Goal: Information Seeking & Learning: Understand process/instructions

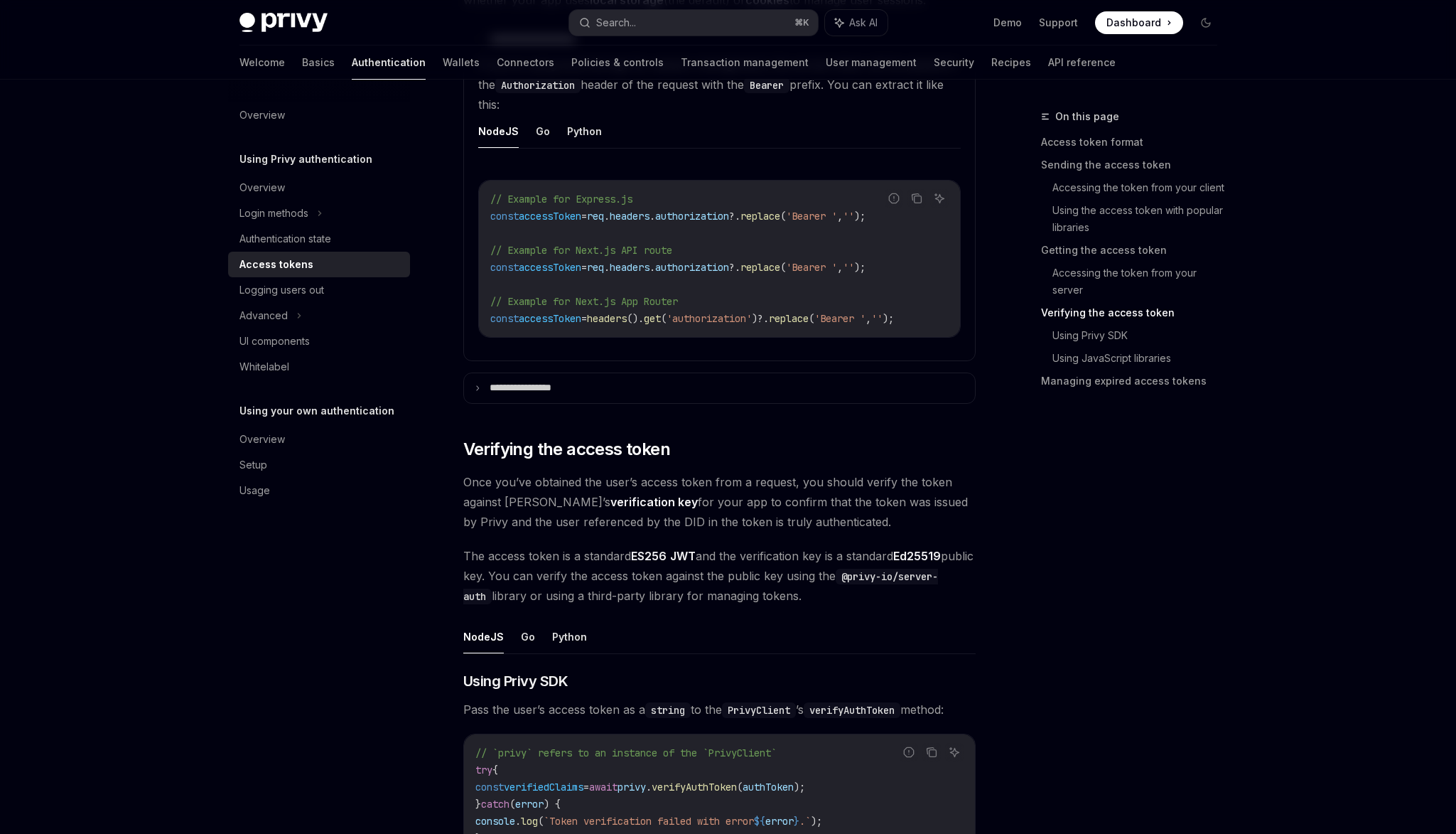
scroll to position [2030, 0]
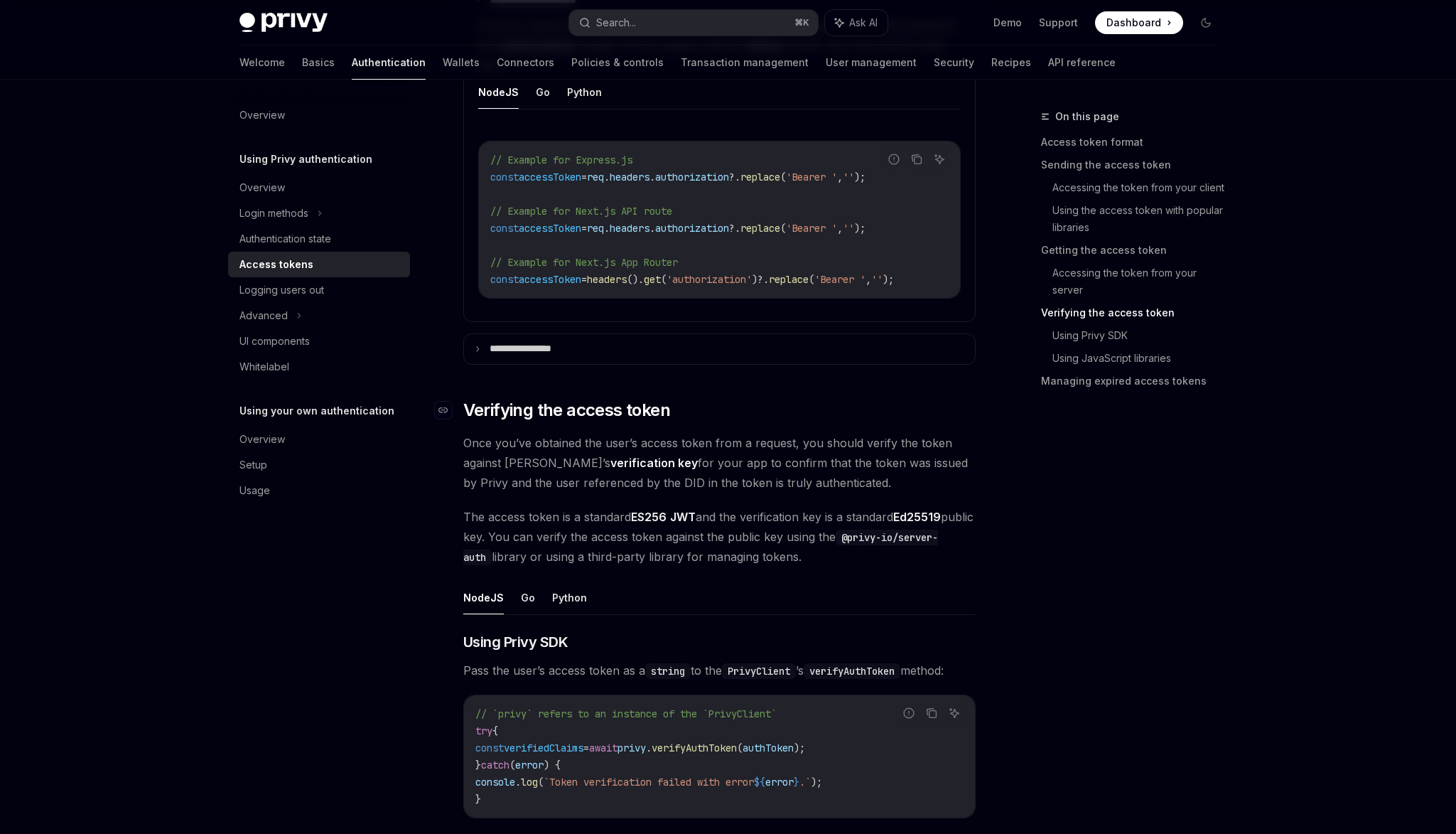
click at [632, 415] on span "Verifying the access token" at bounding box center [566, 410] width 206 height 23
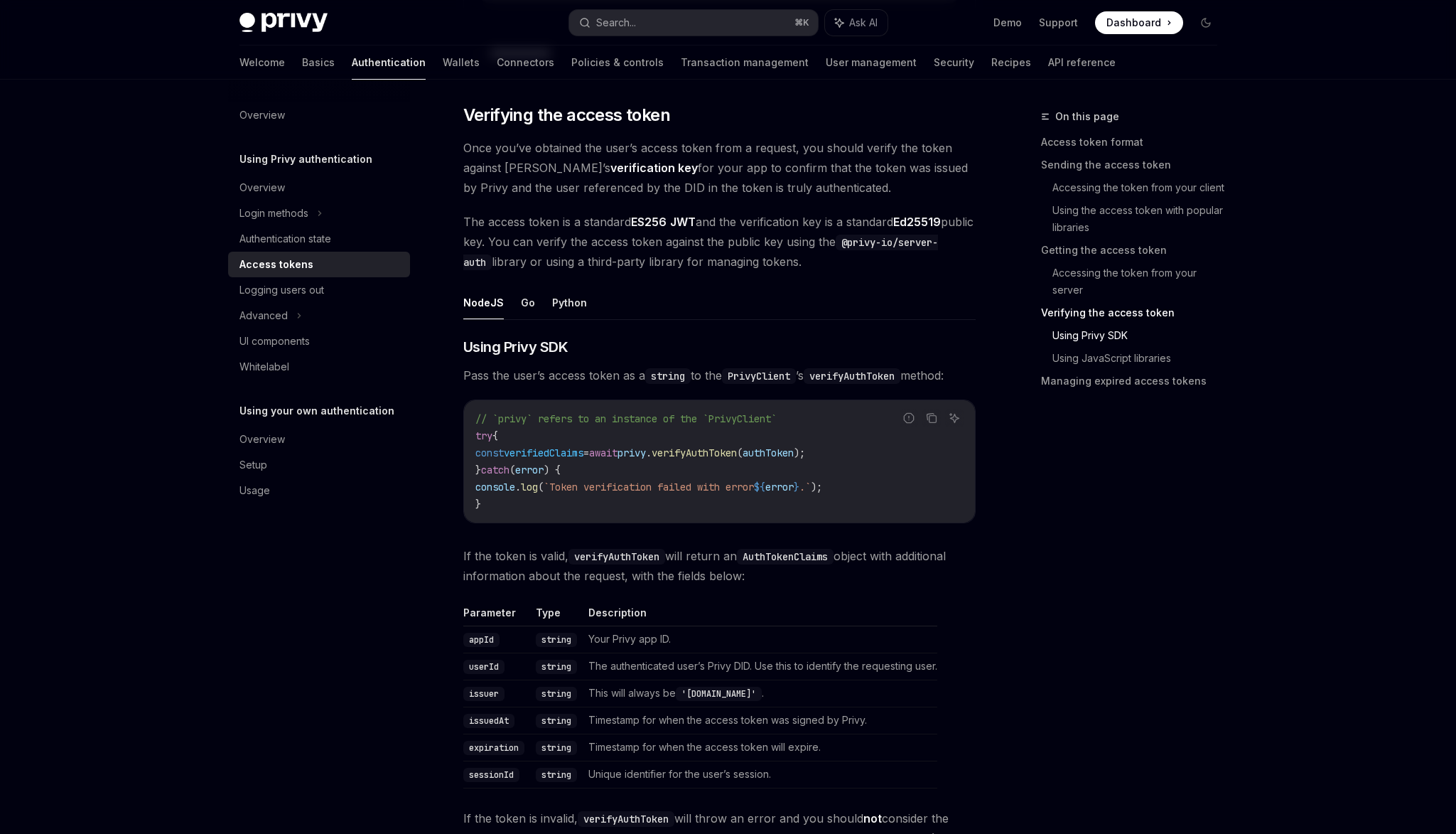
scroll to position [2325, 0]
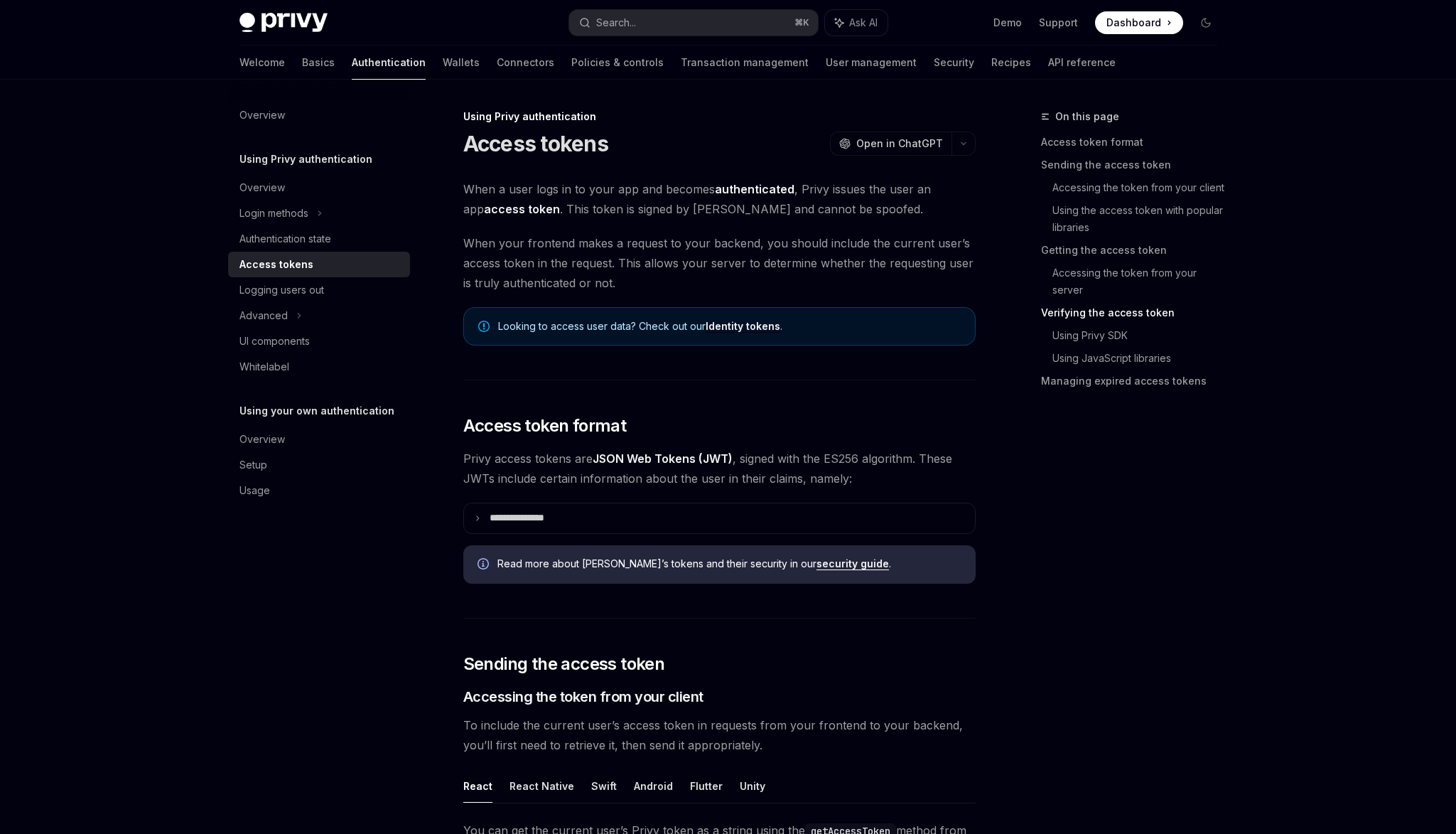
scroll to position [2013, 0]
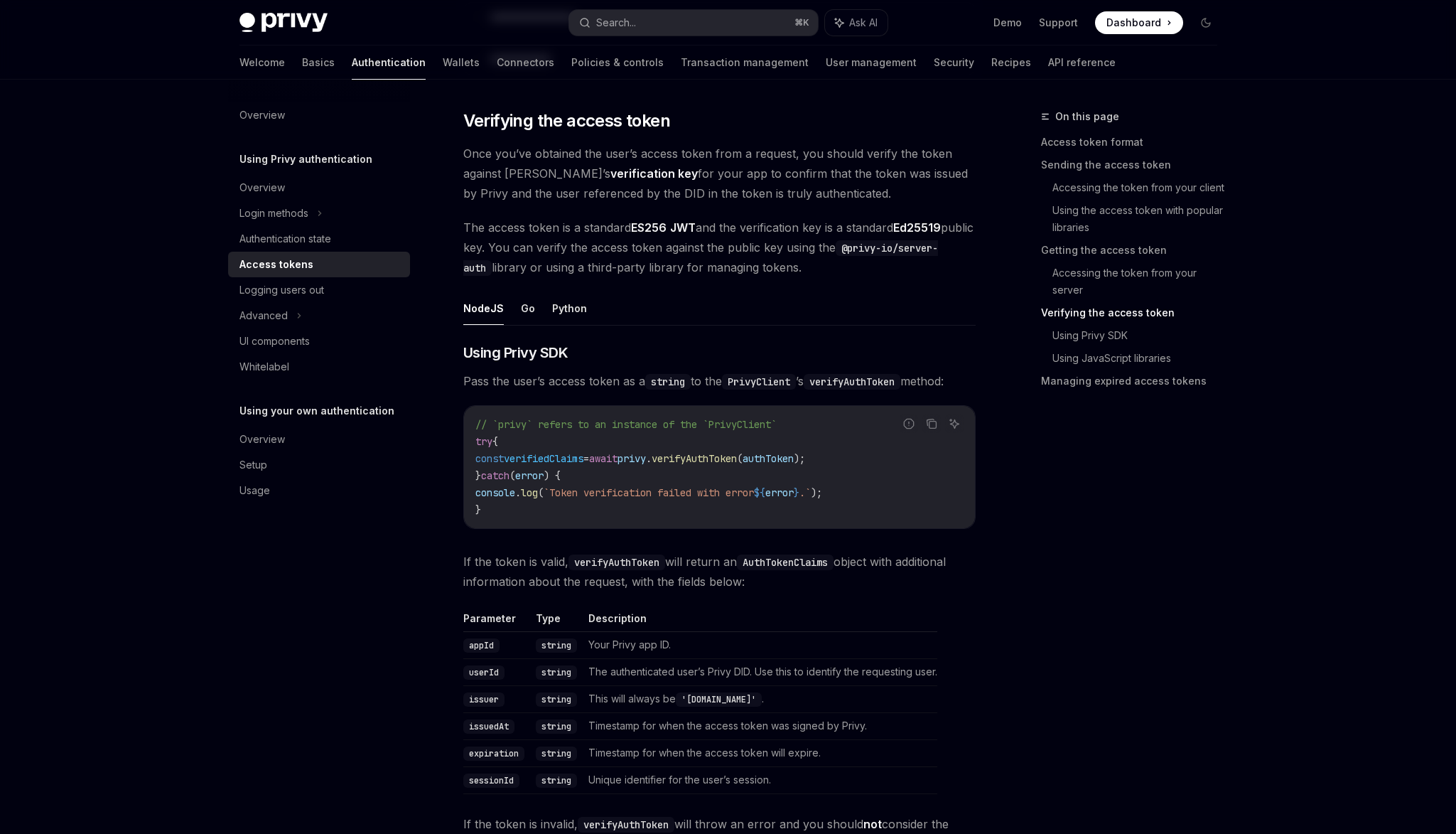
drag, startPoint x: 466, startPoint y: 154, endPoint x: 821, endPoint y: 193, distance: 357.1
click at [821, 193] on span "Once you’ve obtained the user’s access token from a request, you should verify …" at bounding box center [719, 173] width 512 height 60
copy span "Once you’ve obtained the user’s access token from a request, you should verify …"
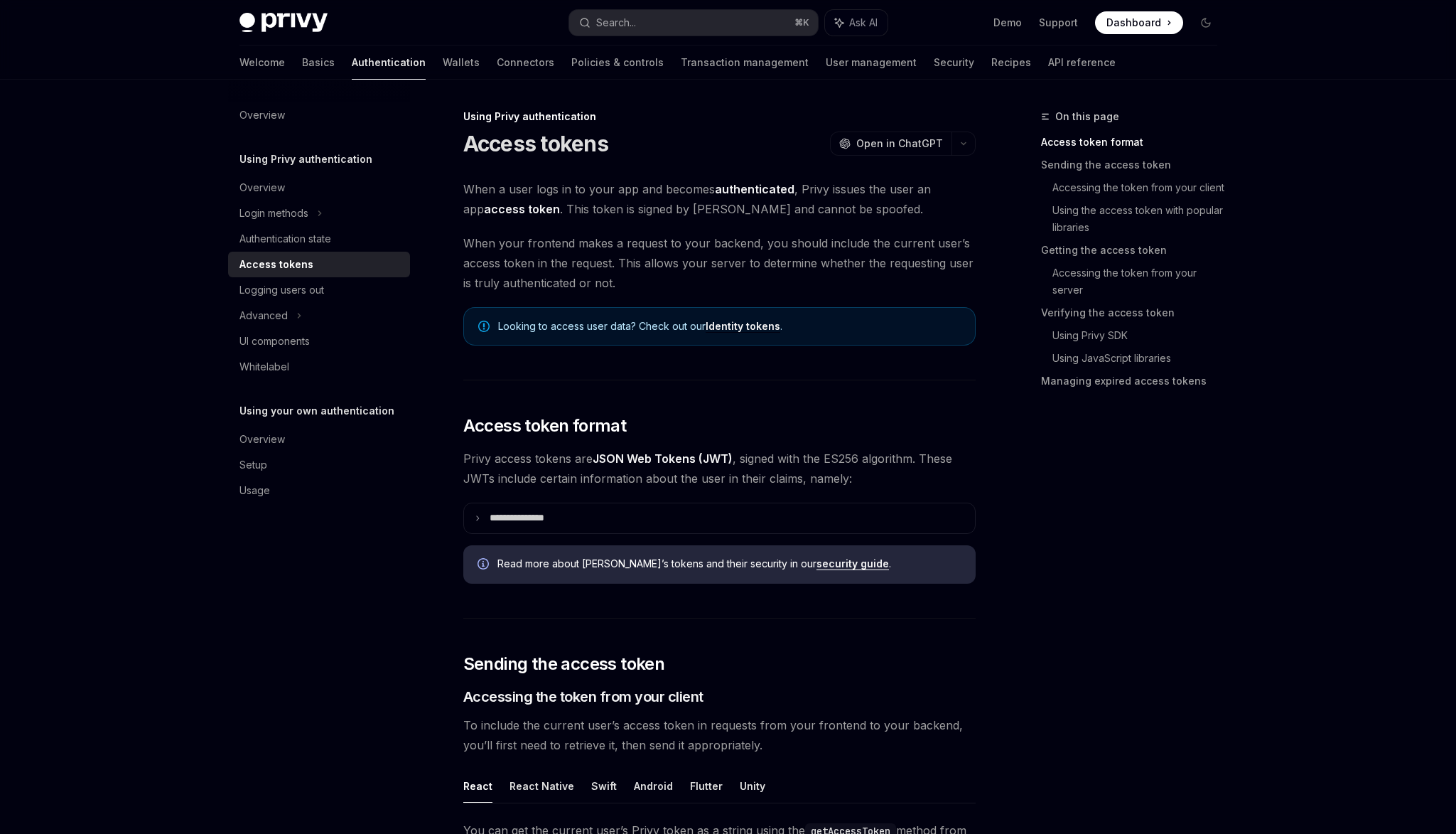
scroll to position [1768, 0]
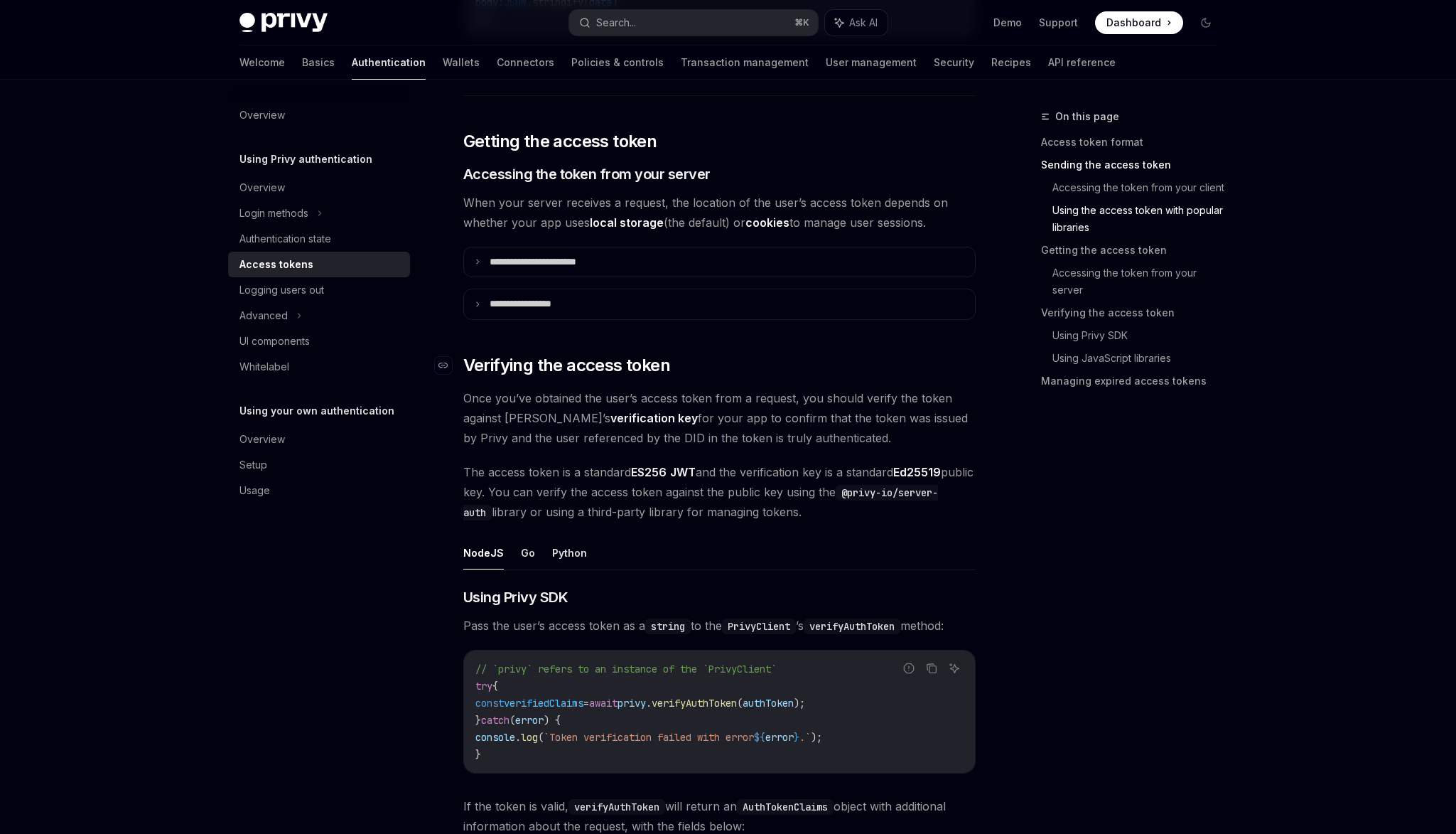
click at [534, 362] on span "Verifying the access token" at bounding box center [566, 365] width 206 height 23
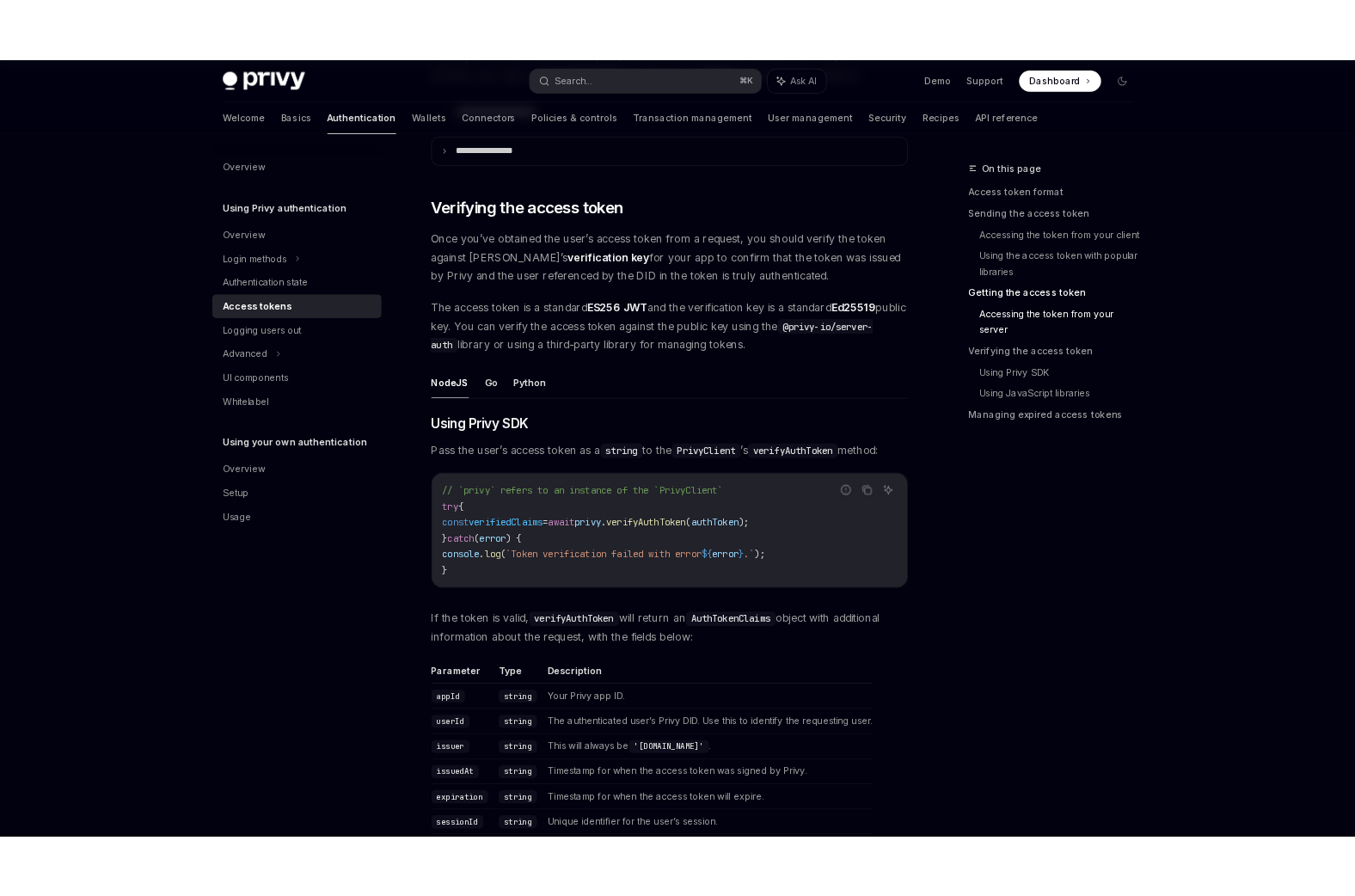
scroll to position [2435, 0]
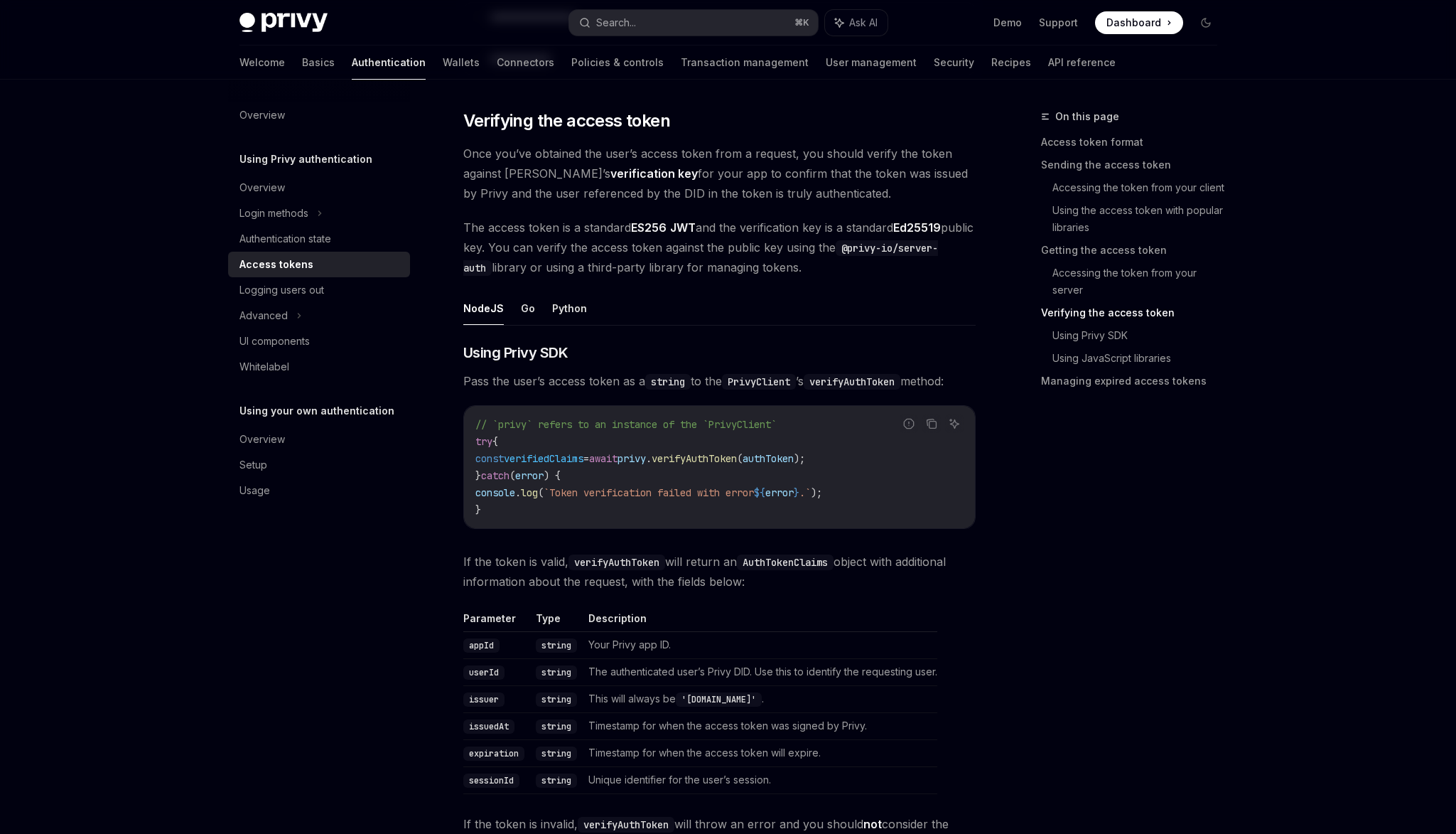
type textarea "*"
